Goal: Go to known website: Access a specific website the user already knows

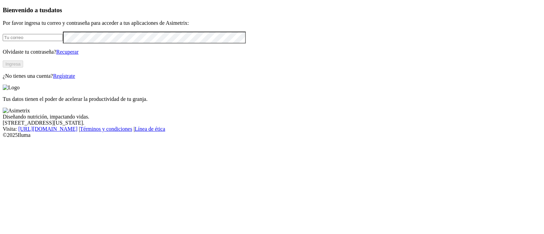
type input "[PERSON_NAME][EMAIL_ADDRESS][PERSON_NAME][DOMAIN_NAME]"
click at [23, 68] on button "Ingresa" at bounding box center [13, 64] width 20 height 7
